Goal: Task Accomplishment & Management: Manage account settings

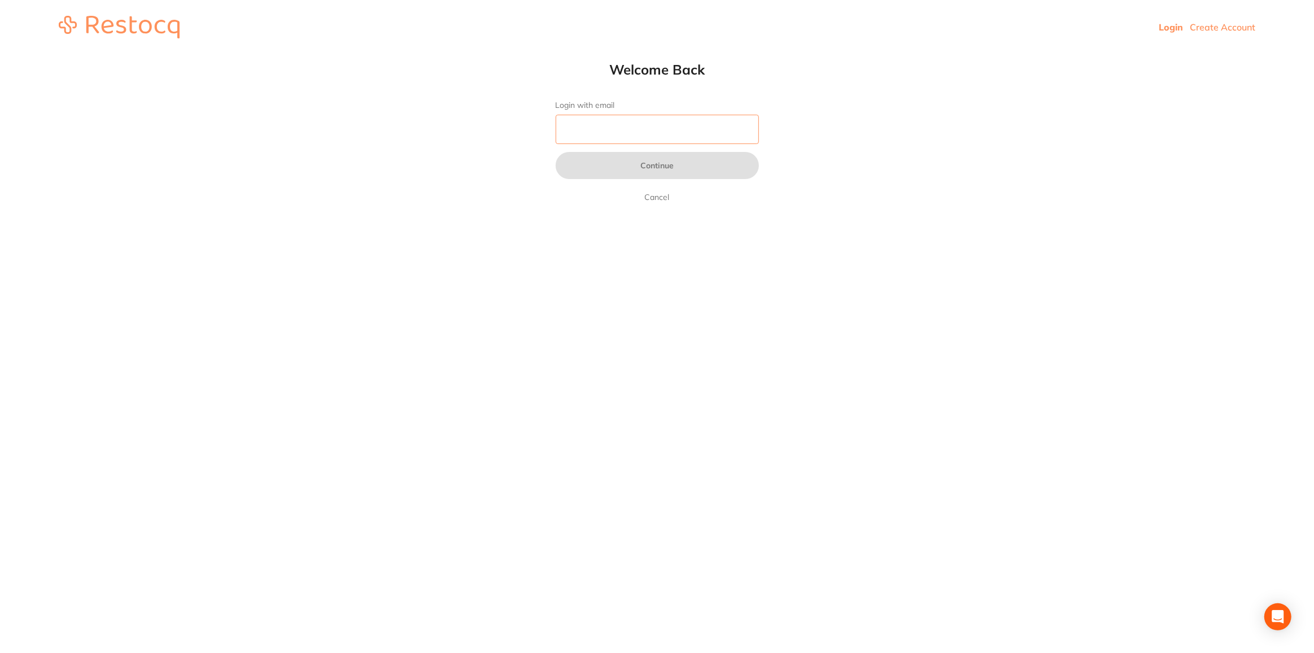
click at [612, 132] on input "Login with email" at bounding box center [656, 129] width 203 height 29
type input "thetlcdentist@gmail.com"
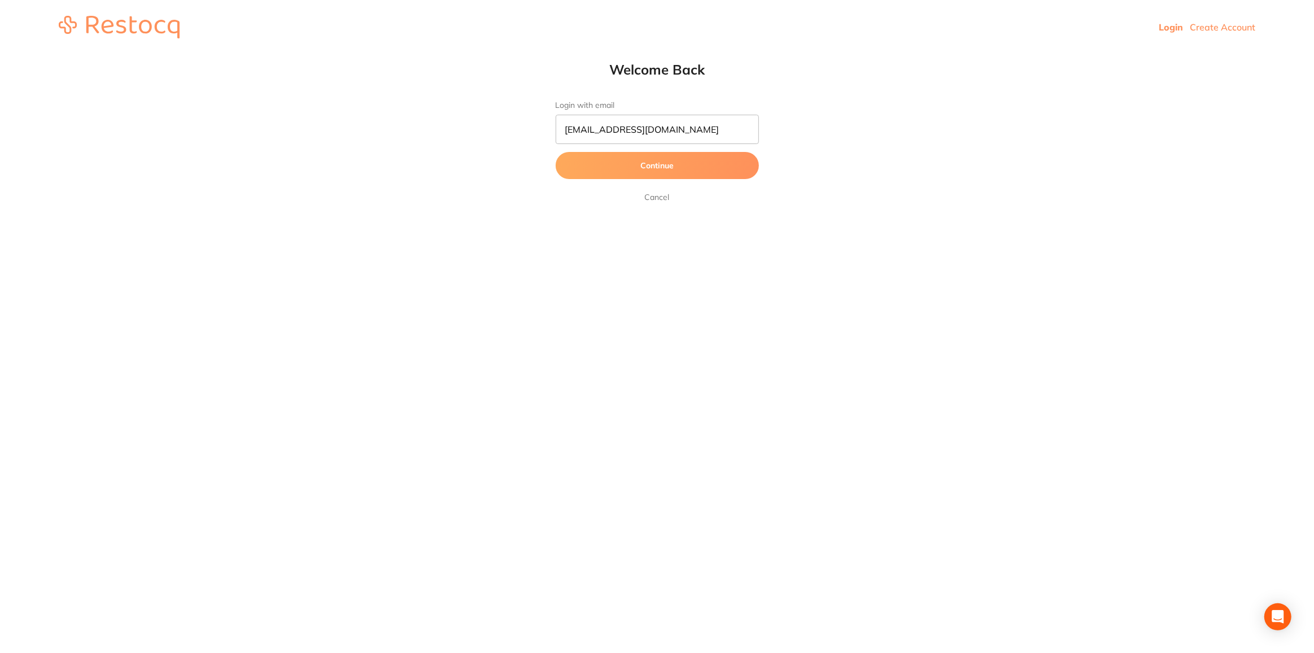
click at [663, 163] on button "Continue" at bounding box center [656, 165] width 203 height 27
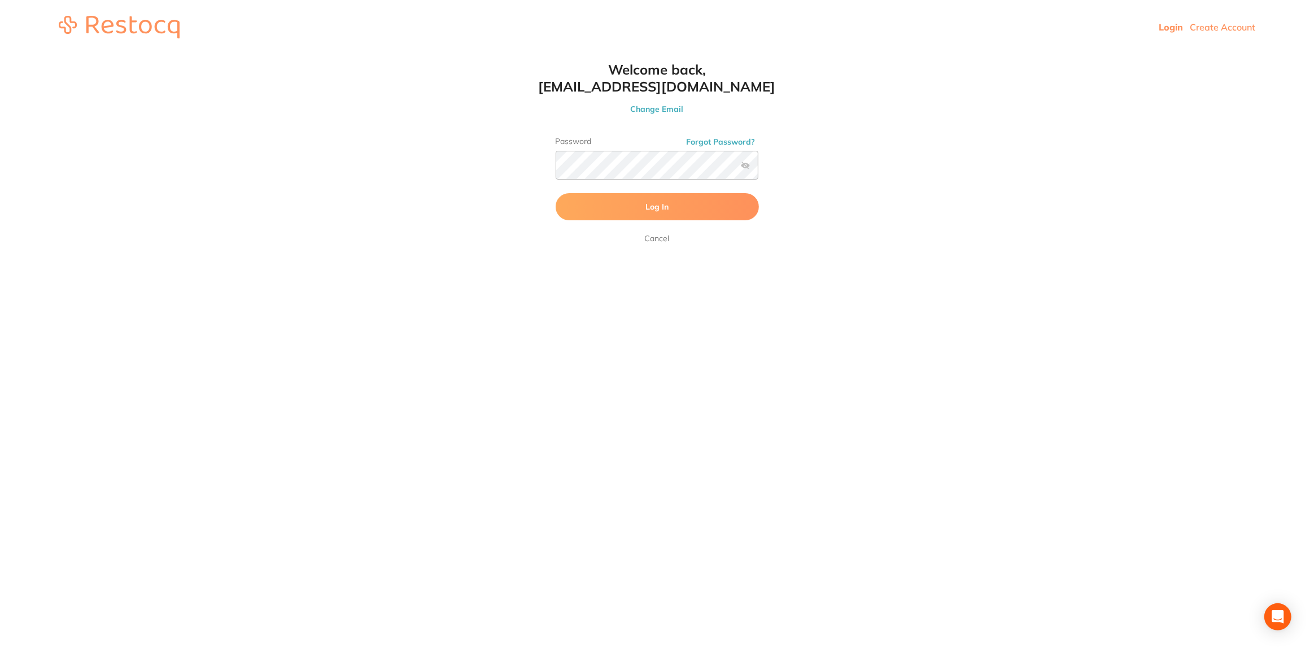
click at [644, 208] on button "Log In" at bounding box center [656, 206] width 203 height 27
